Goal: Task Accomplishment & Management: Complete application form

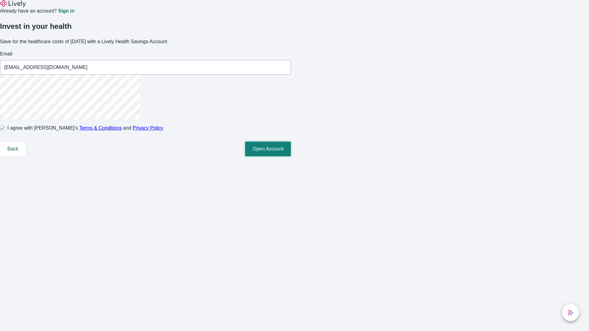
click at [291, 156] on button "Open Account" at bounding box center [268, 149] width 46 height 15
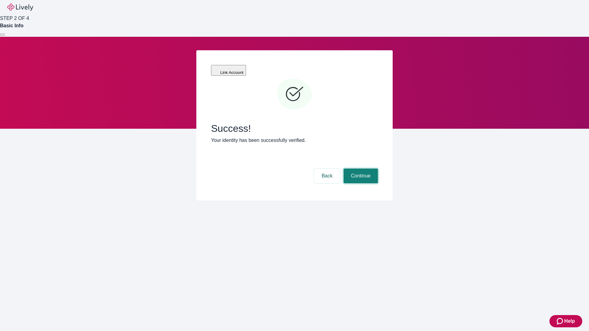
click at [360, 169] on button "Continue" at bounding box center [360, 176] width 34 height 15
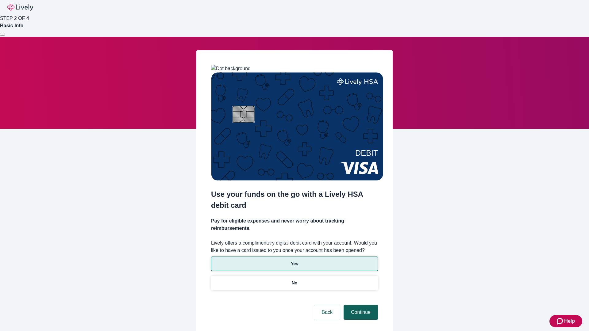
click at [294, 261] on p "Yes" at bounding box center [294, 264] width 7 height 6
click at [360, 305] on button "Continue" at bounding box center [360, 312] width 34 height 15
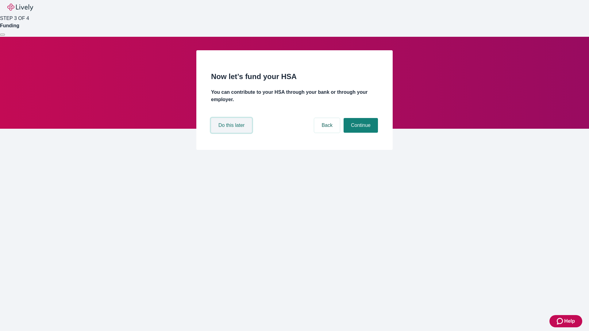
click at [232, 133] on button "Do this later" at bounding box center [231, 125] width 41 height 15
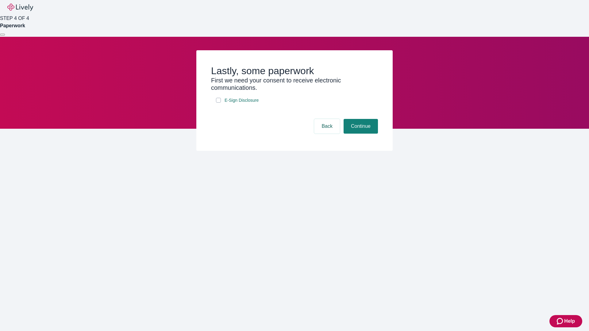
click at [218, 103] on input "E-Sign Disclosure" at bounding box center [218, 100] width 5 height 5
checkbox input "true"
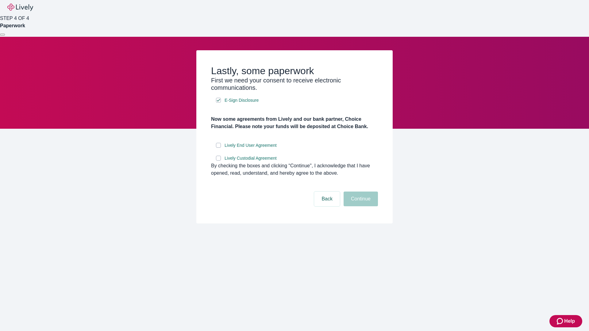
click at [218, 148] on input "Lively End User Agreement" at bounding box center [218, 145] width 5 height 5
checkbox input "true"
click at [218, 161] on input "Lively Custodial Agreement" at bounding box center [218, 158] width 5 height 5
checkbox input "true"
click at [360, 206] on button "Continue" at bounding box center [360, 199] width 34 height 15
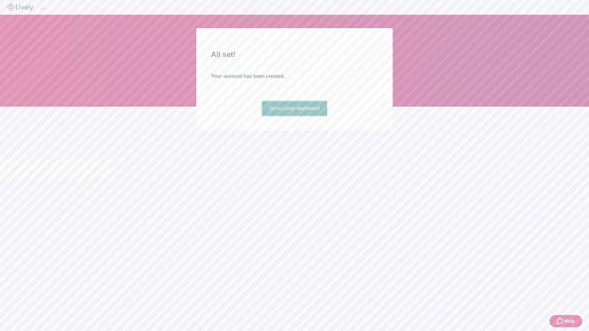
click at [294, 116] on link "Go to Lively dashboard" at bounding box center [294, 108] width 65 height 15
